Goal: Navigation & Orientation: Understand site structure

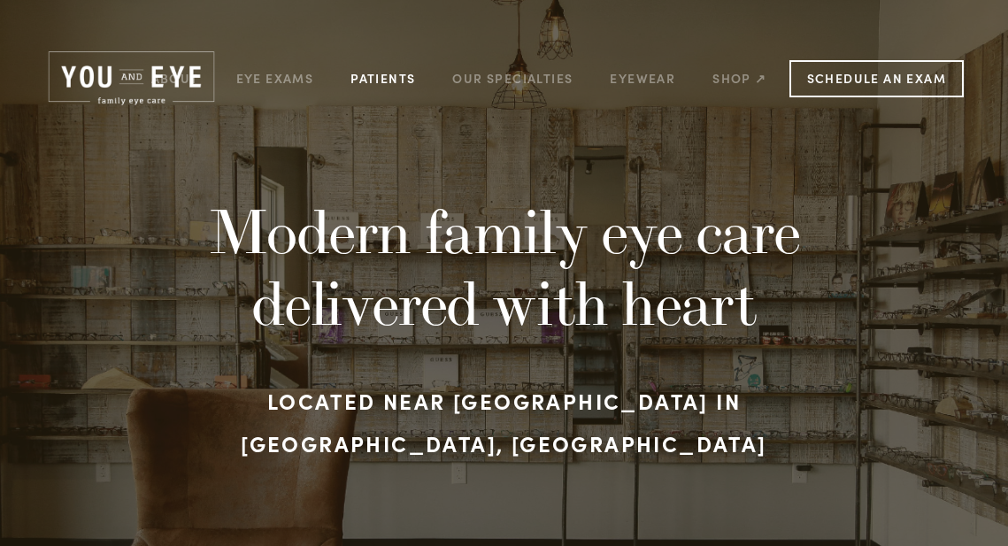
click at [397, 76] on link "Patients" at bounding box center [383, 78] width 65 height 27
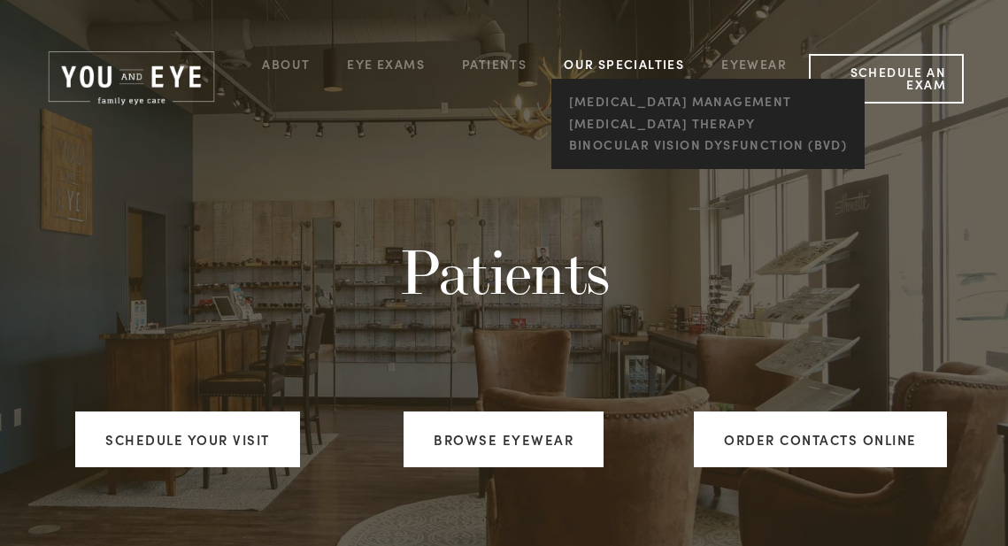
click at [613, 66] on link "Our Specialties" at bounding box center [624, 64] width 120 height 17
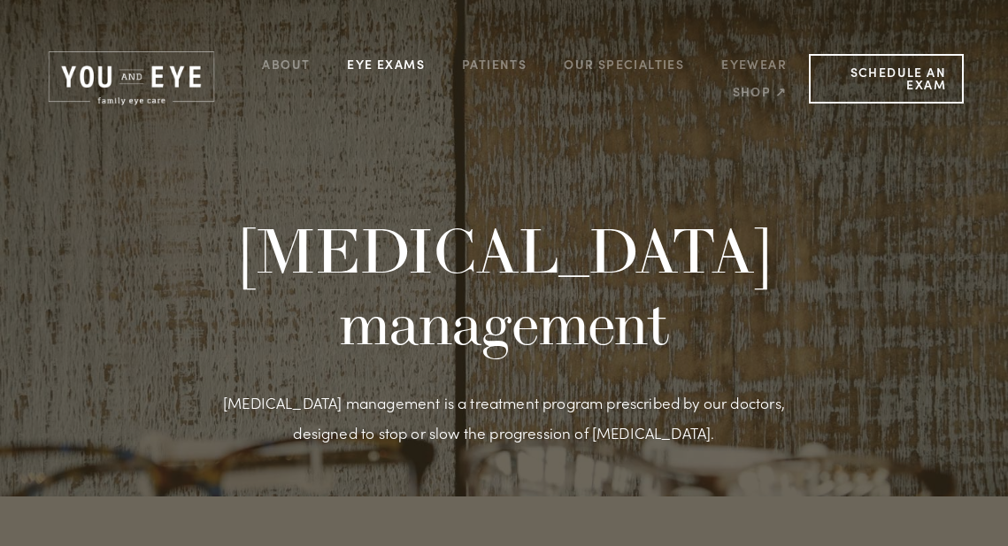
click at [377, 71] on link "Eye Exams" at bounding box center [386, 63] width 78 height 27
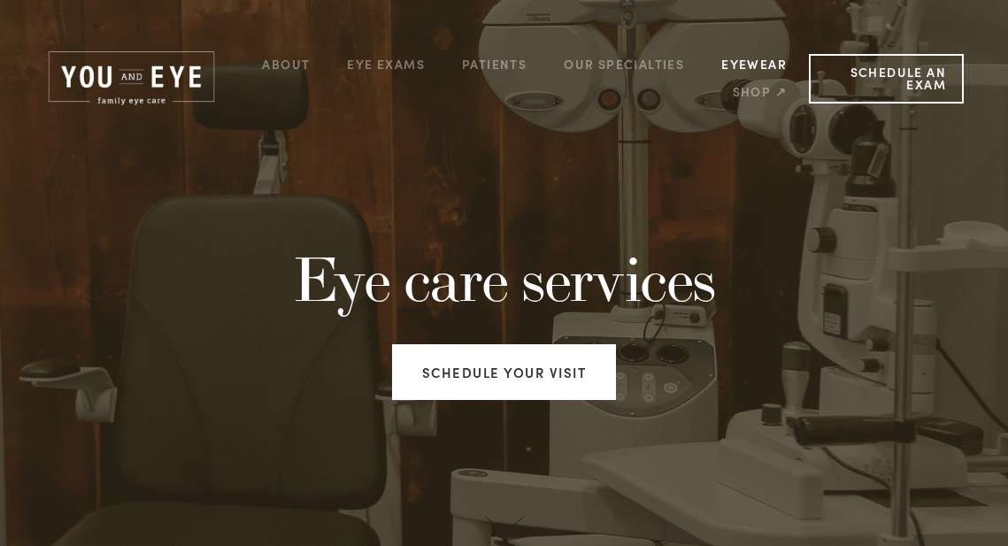
click at [754, 61] on link "Eyewear" at bounding box center [755, 63] width 66 height 27
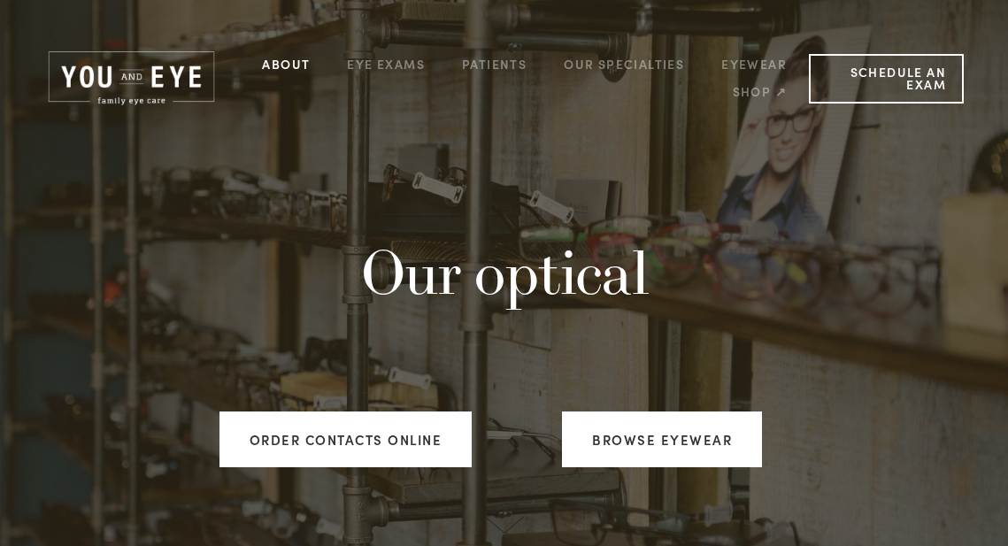
click at [303, 71] on link "About" at bounding box center [286, 63] width 48 height 27
